Goal: Transaction & Acquisition: Purchase product/service

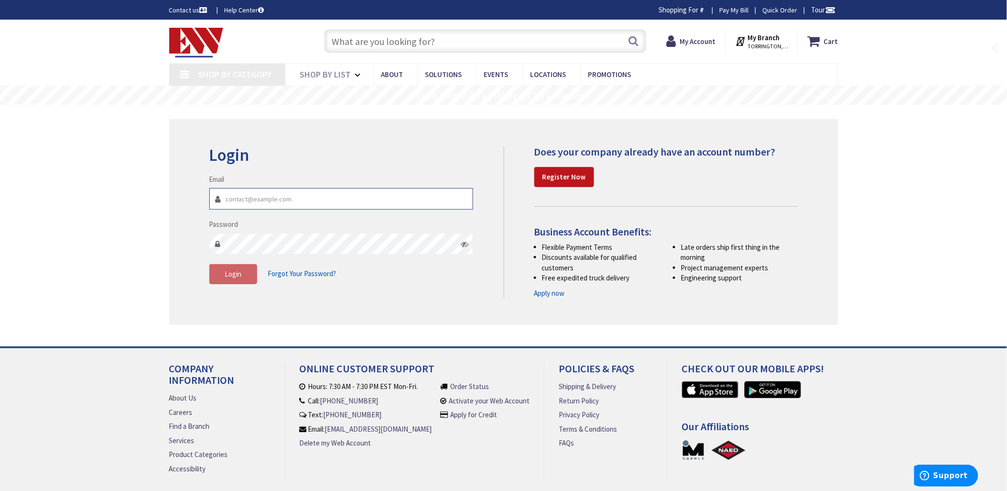
type input "[EMAIL_ADDRESS][DOMAIN_NAME]"
click at [249, 196] on input "[EMAIL_ADDRESS][DOMAIN_NAME]" at bounding box center [341, 199] width 264 height 22
click at [233, 271] on span "Login" at bounding box center [233, 273] width 17 height 9
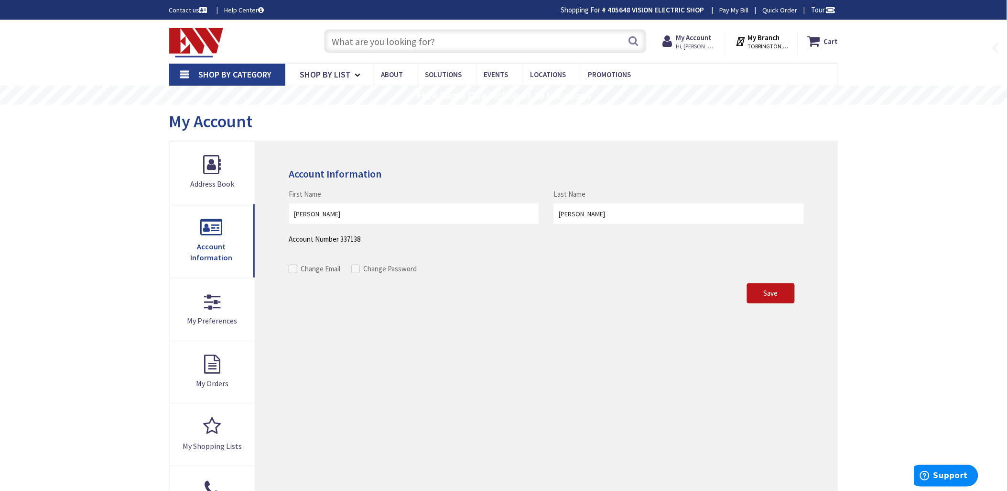
click at [338, 41] on input "text" at bounding box center [485, 41] width 323 height 24
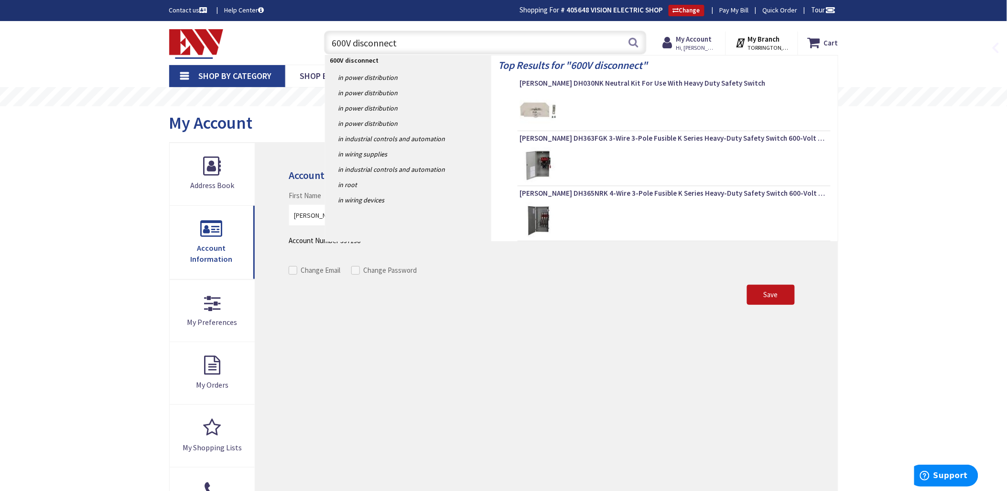
type input "600V disconnects"
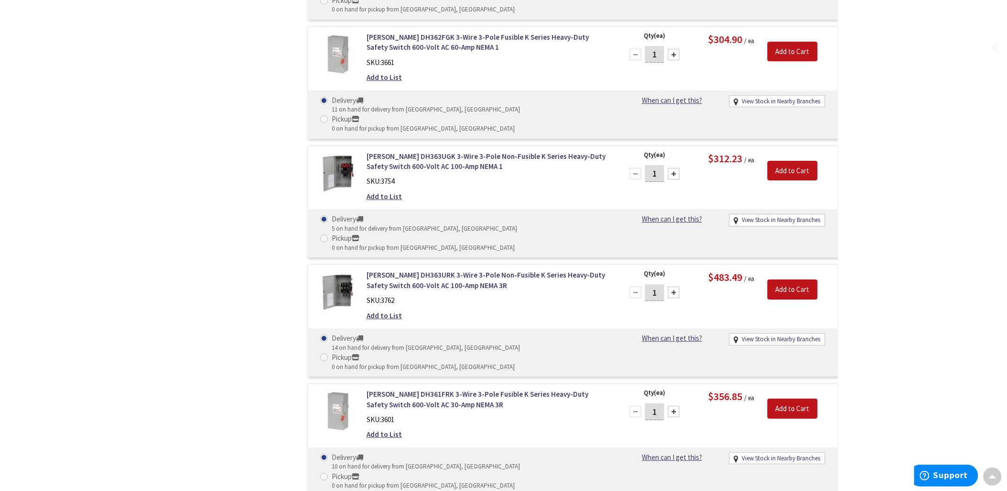
scroll to position [2440, 0]
